Goal: Check status

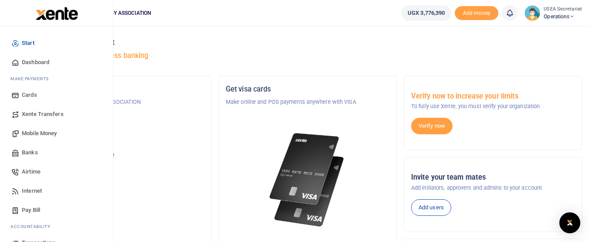
scroll to position [44, 0]
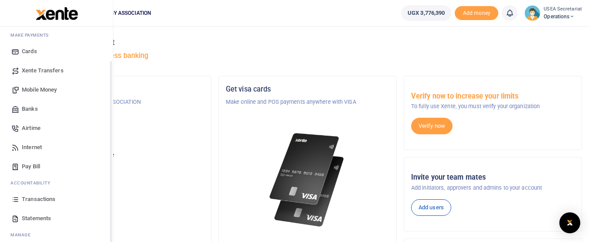
click at [36, 196] on span "Transactions" at bounding box center [39, 199] width 34 height 9
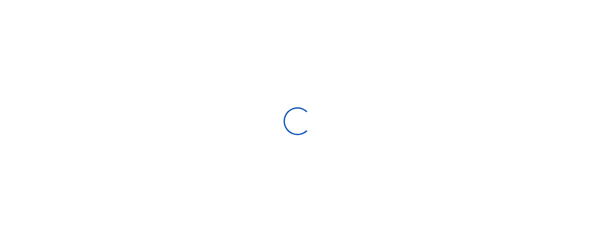
select select
type input "[DATE] - [DATE]"
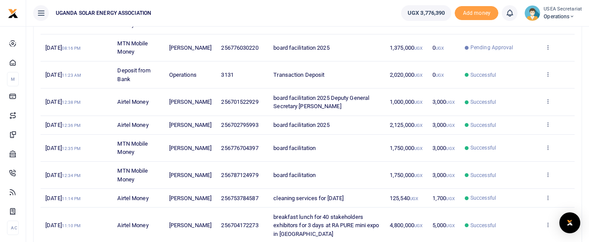
scroll to position [261, 0]
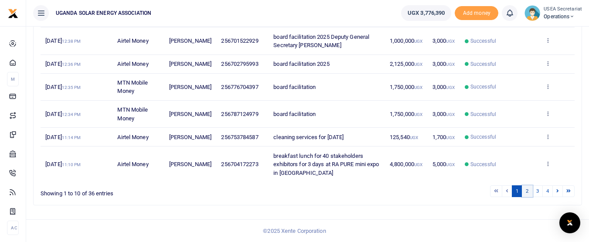
click at [527, 190] on link "2" at bounding box center [527, 191] width 10 height 12
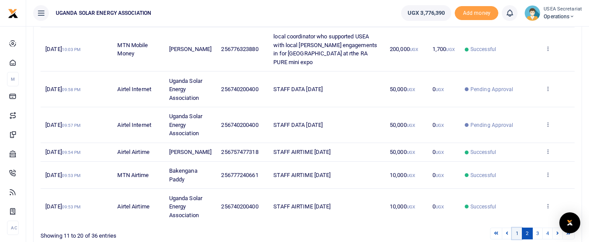
click at [516, 228] on link "1" at bounding box center [517, 234] width 10 height 12
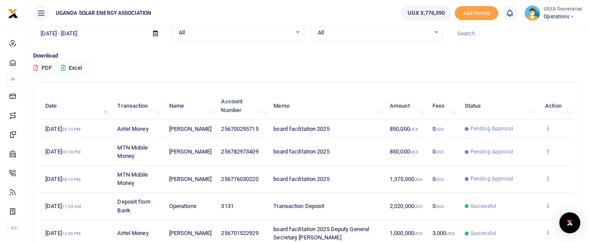
scroll to position [0, 0]
